Goal: Transaction & Acquisition: Purchase product/service

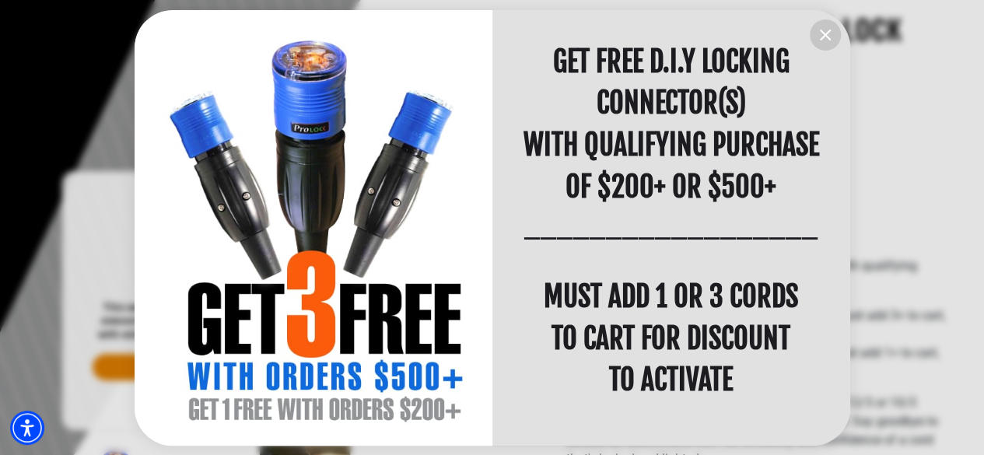
scroll to position [2, 0]
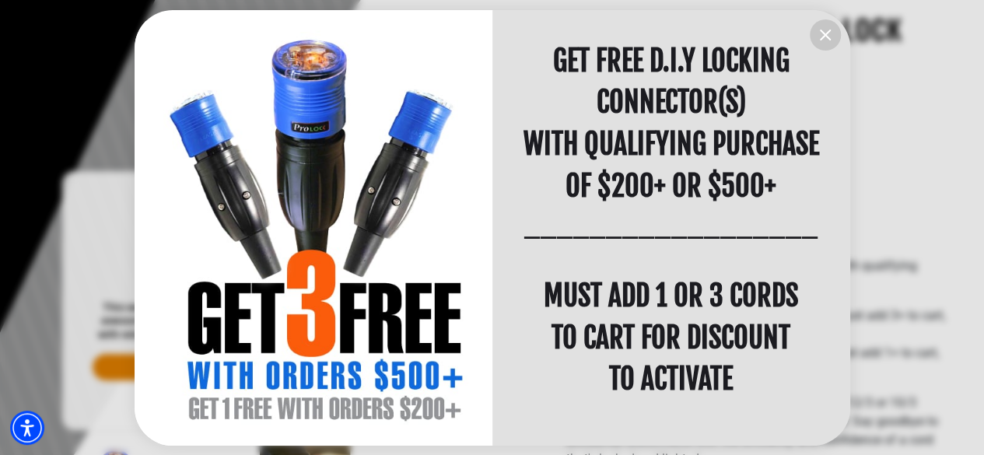
click at [825, 30] on icon "information" at bounding box center [825, 35] width 19 height 19
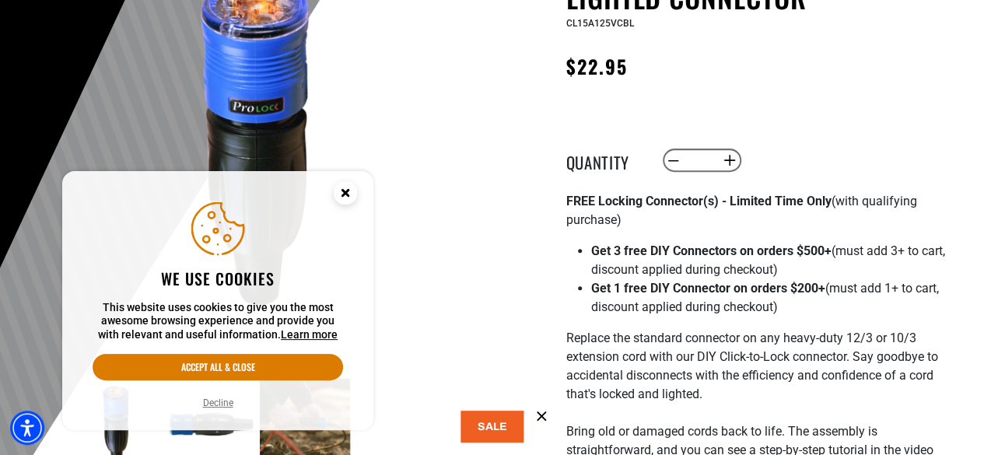
scroll to position [249, 0]
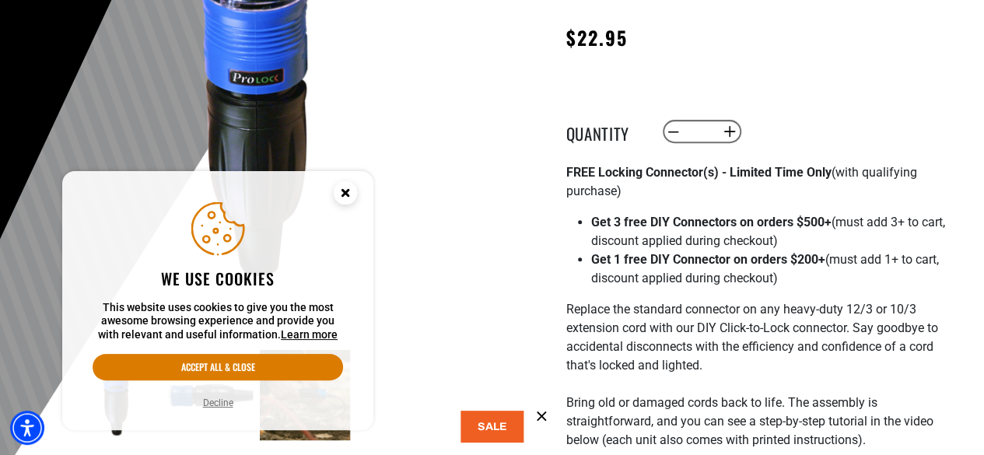
click at [350, 194] on circle "Close this option" at bounding box center [345, 192] width 23 height 23
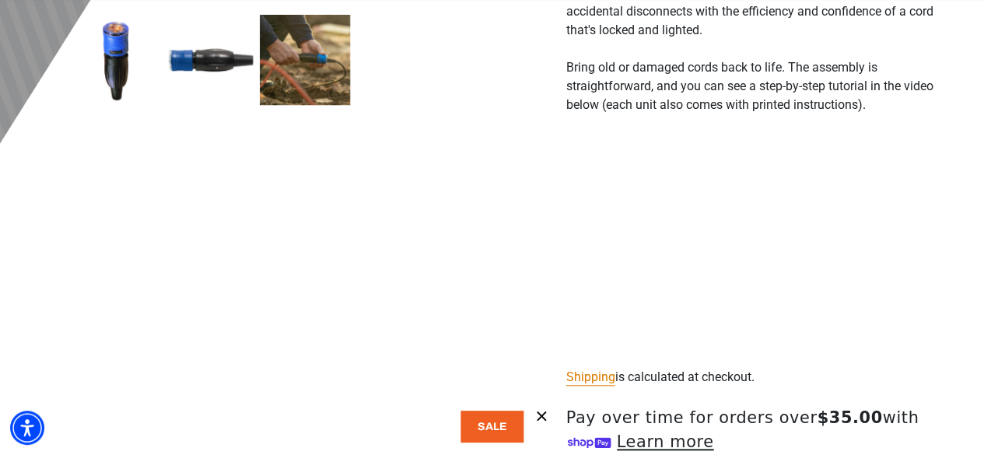
scroll to position [591, 0]
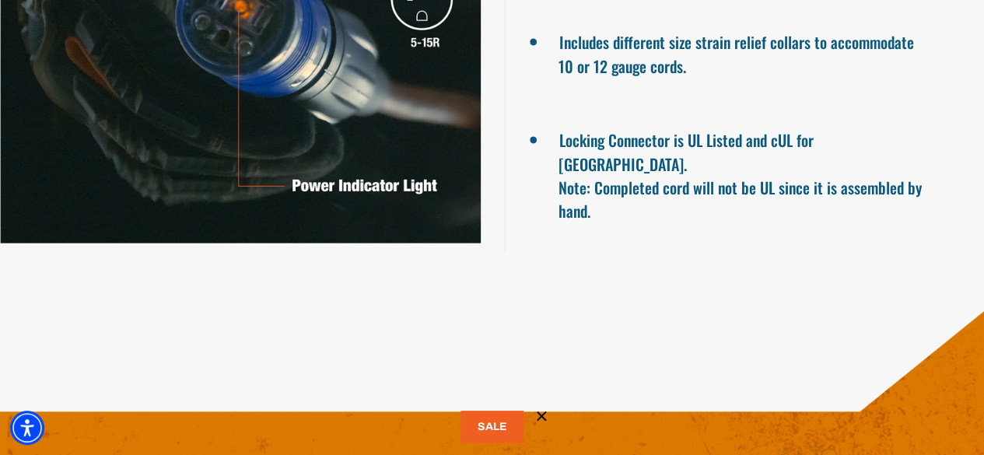
scroll to position [1648, 0]
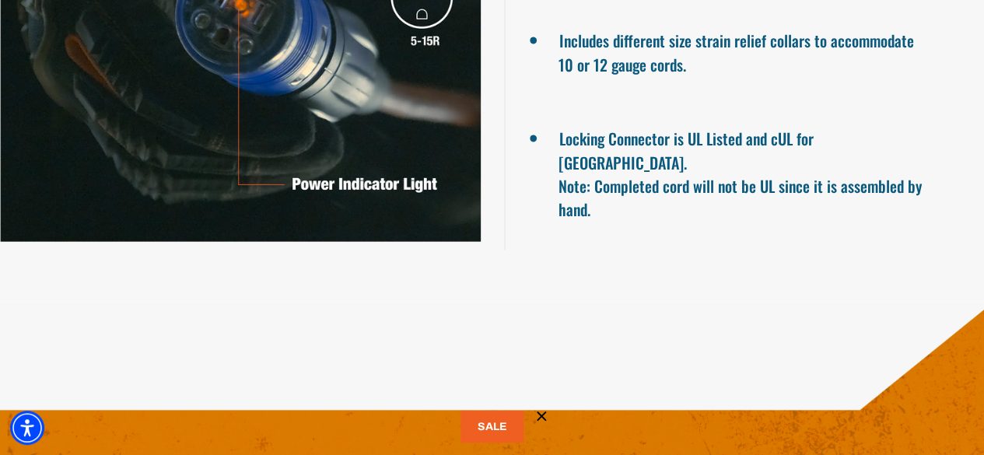
click at [544, 418] on icon at bounding box center [541, 416] width 16 height 16
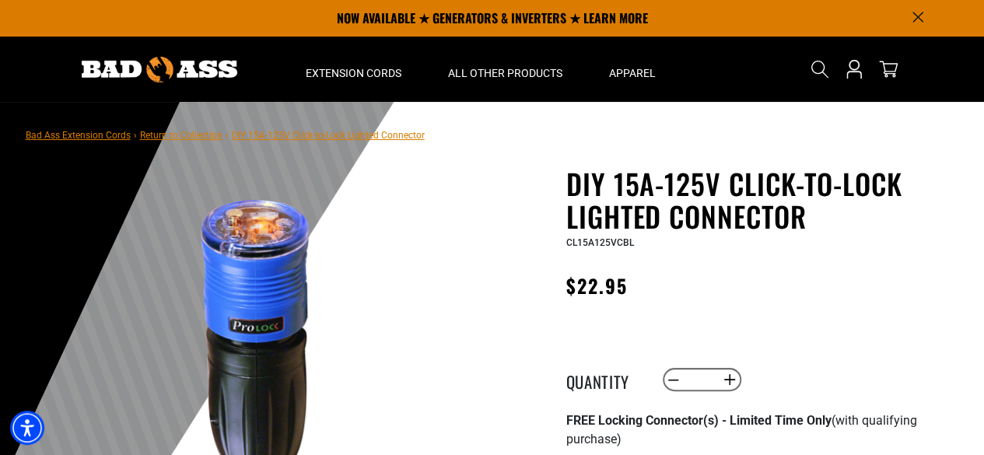
scroll to position [0, 0]
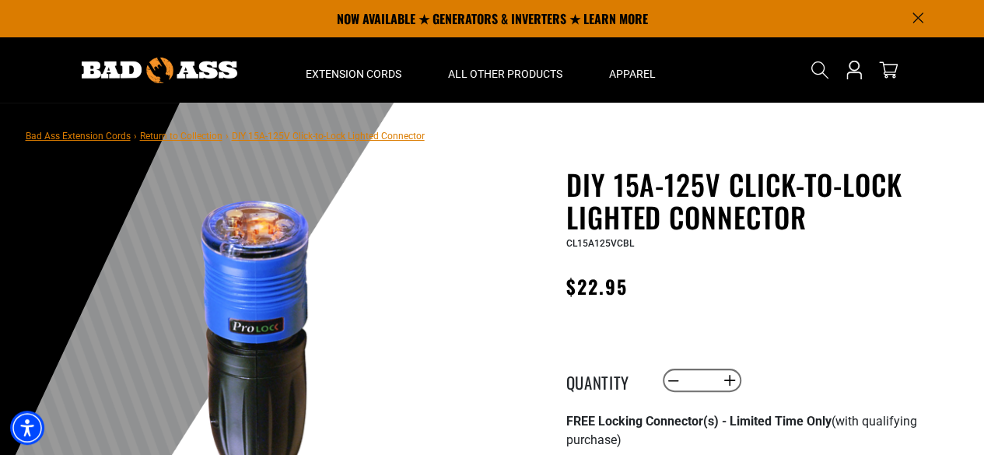
click at [346, 135] on span "DIY 15A-125V Click-to-Lock Lighted Connector" at bounding box center [328, 136] width 193 height 11
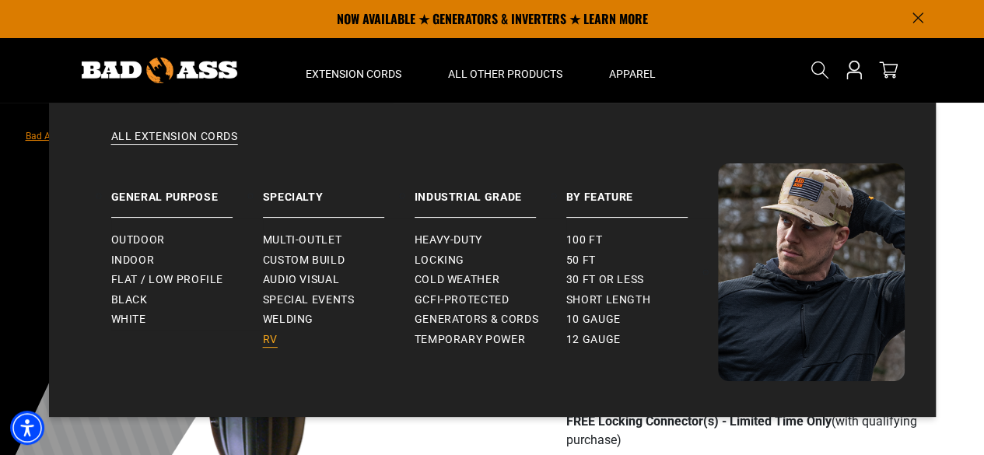
click at [266, 338] on span "RV" at bounding box center [270, 340] width 15 height 14
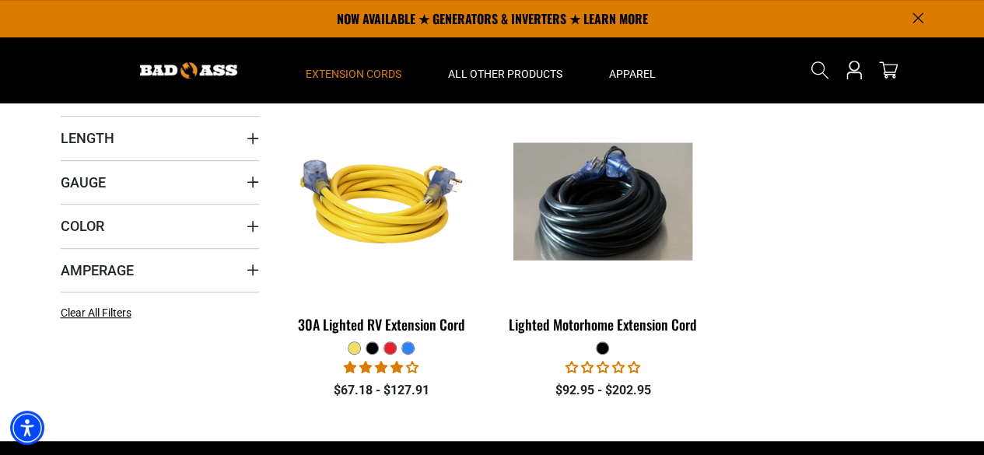
scroll to position [311, 0]
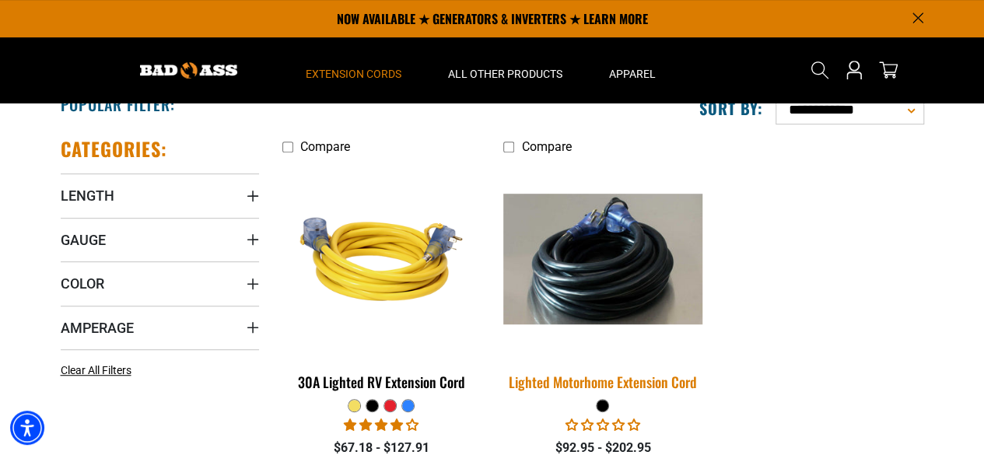
click at [611, 257] on img at bounding box center [603, 259] width 218 height 131
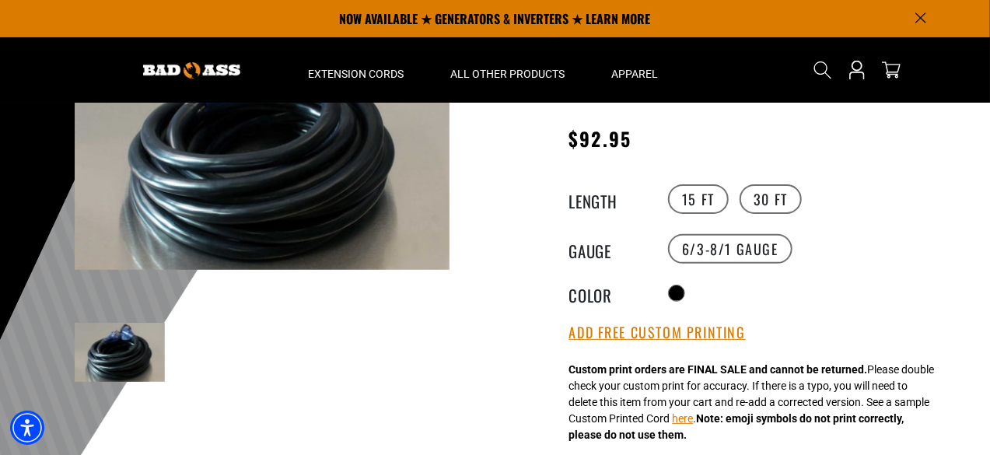
scroll to position [93, 0]
